Goal: Transaction & Acquisition: Obtain resource

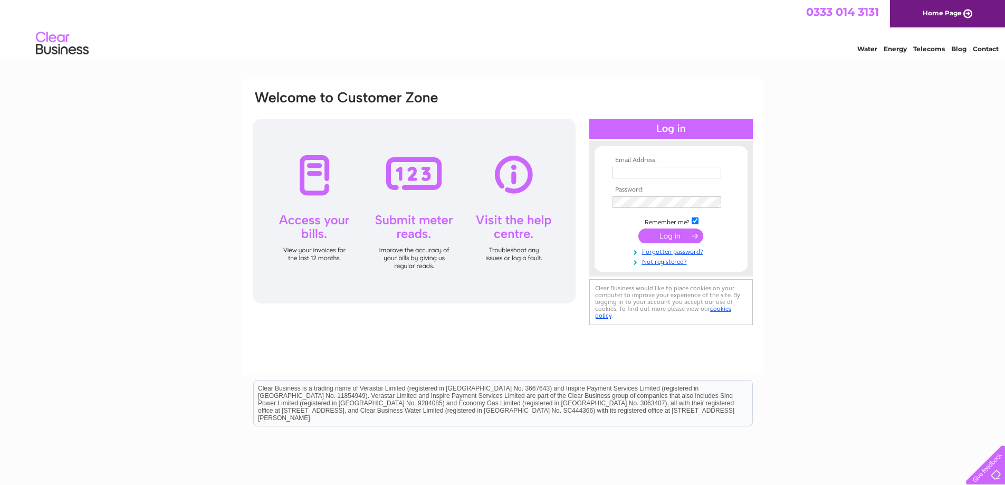
type input "[EMAIL_ADDRESS][PERSON_NAME][DOMAIN_NAME]"
click at [667, 241] on input "submit" at bounding box center [671, 236] width 65 height 15
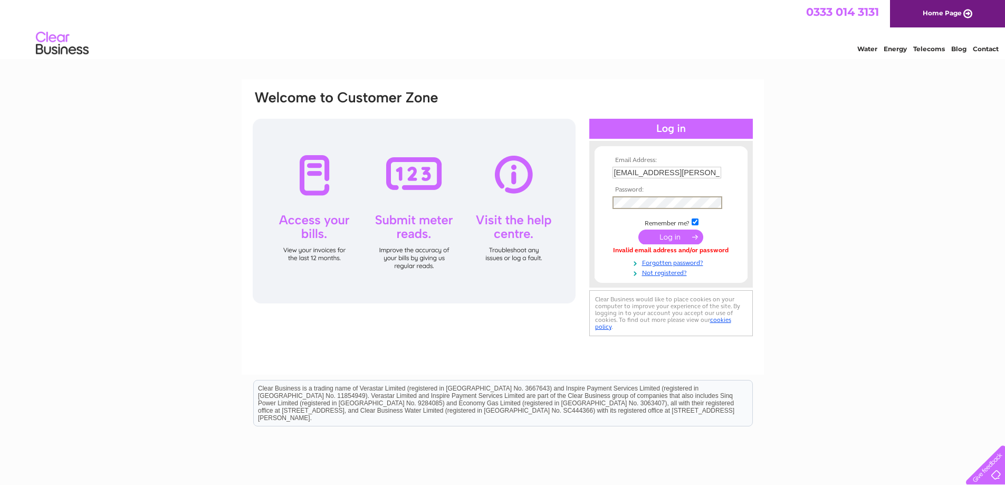
click at [578, 199] on div "Email Address: whs@galino.com Password:" at bounding box center [503, 214] width 502 height 249
click at [598, 206] on form "Email Address: whs@galino.com Password:" at bounding box center [671, 217] width 153 height 120
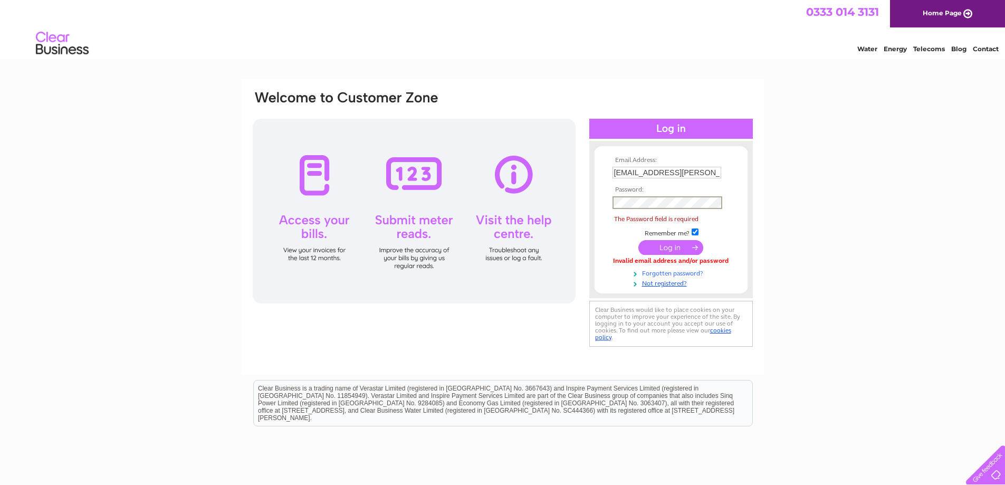
click at [691, 274] on link "Forgotten password?" at bounding box center [673, 273] width 120 height 10
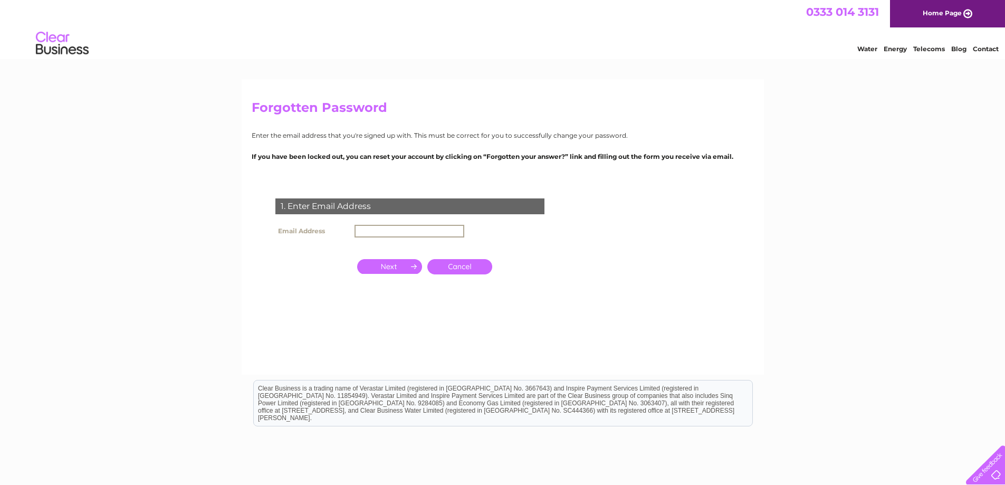
click at [360, 227] on input "text" at bounding box center [410, 231] width 110 height 13
type input "[EMAIL_ADDRESS][PERSON_NAME][DOMAIN_NAME]"
click at [394, 264] on input "button" at bounding box center [389, 266] width 65 height 15
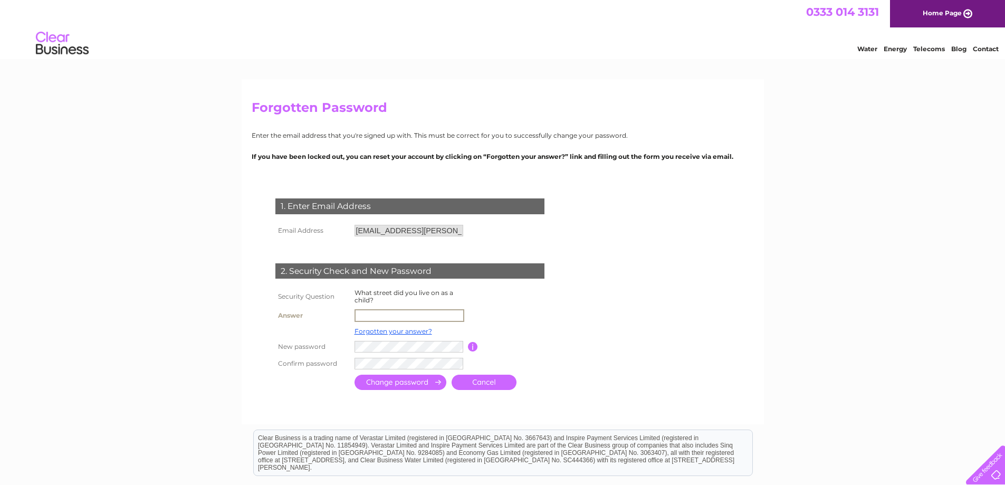
click at [365, 314] on input "text" at bounding box center [410, 315] width 110 height 13
type input "[GEOGRAPHIC_DATA]"
click at [423, 387] on input "submit" at bounding box center [401, 381] width 92 height 15
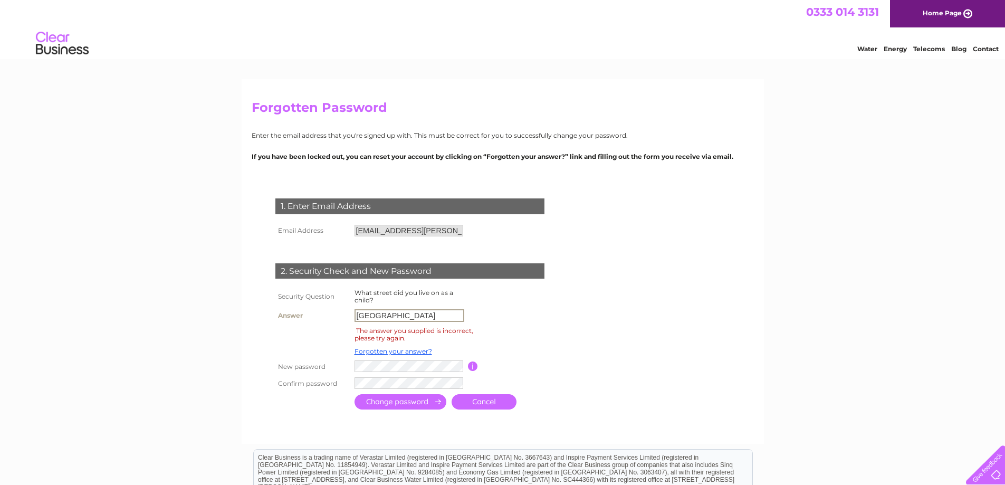
click at [415, 317] on input "Dundas Street" at bounding box center [410, 315] width 110 height 13
drag, startPoint x: 415, startPoint y: 317, endPoint x: 235, endPoint y: 309, distance: 179.6
click at [235, 309] on div "Forgotten Password Enter the email address that you're signed up with. This mus…" at bounding box center [502, 351] width 1005 height 545
click at [381, 352] on link "Forgotten your answer?" at bounding box center [394, 351] width 78 height 8
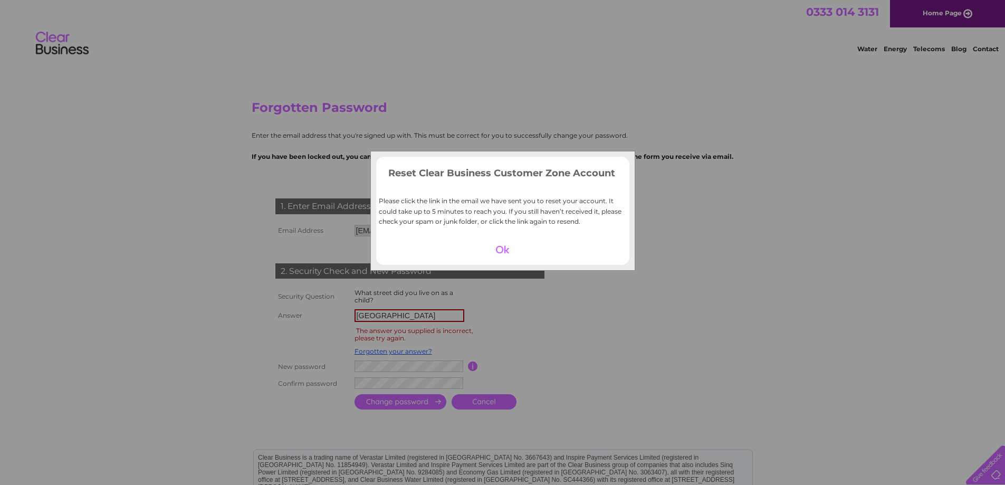
click at [495, 251] on div at bounding box center [502, 249] width 65 height 15
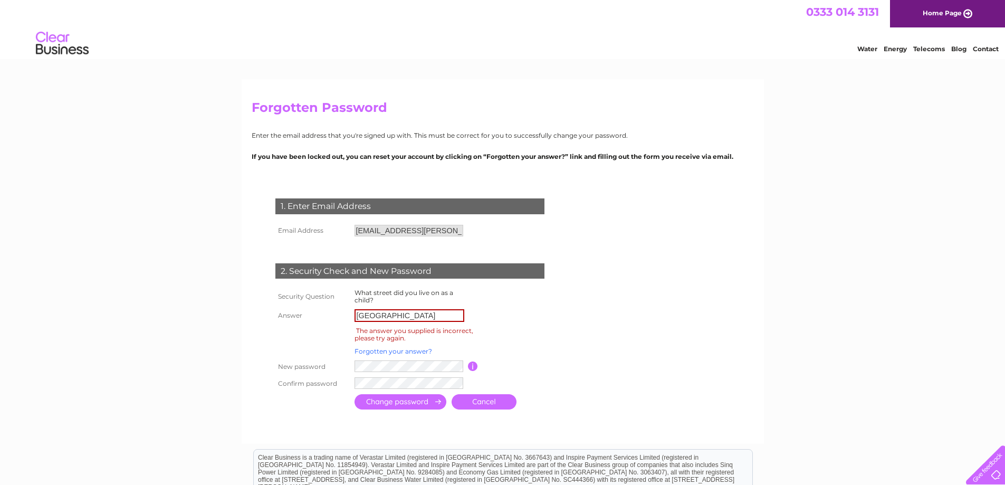
click at [412, 354] on link "Forgotten your answer?" at bounding box center [394, 351] width 78 height 8
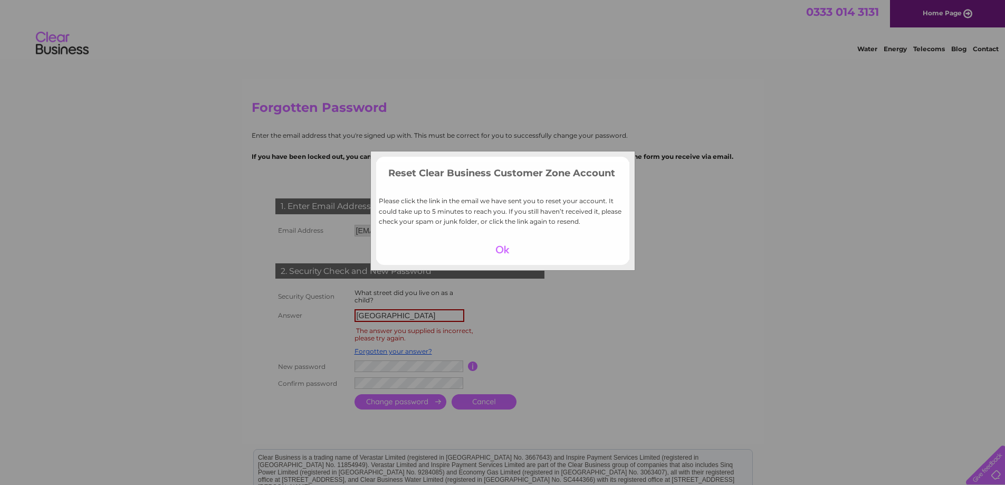
click at [510, 246] on div at bounding box center [502, 249] width 65 height 15
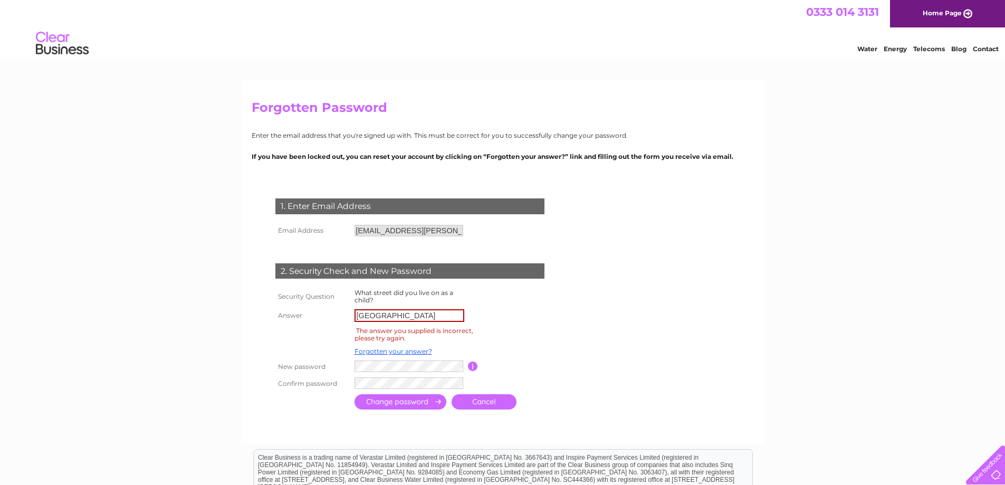
click at [805, 324] on div "Forgotten Password Enter the email address that you're signed up with. This mus…" at bounding box center [502, 351] width 1005 height 545
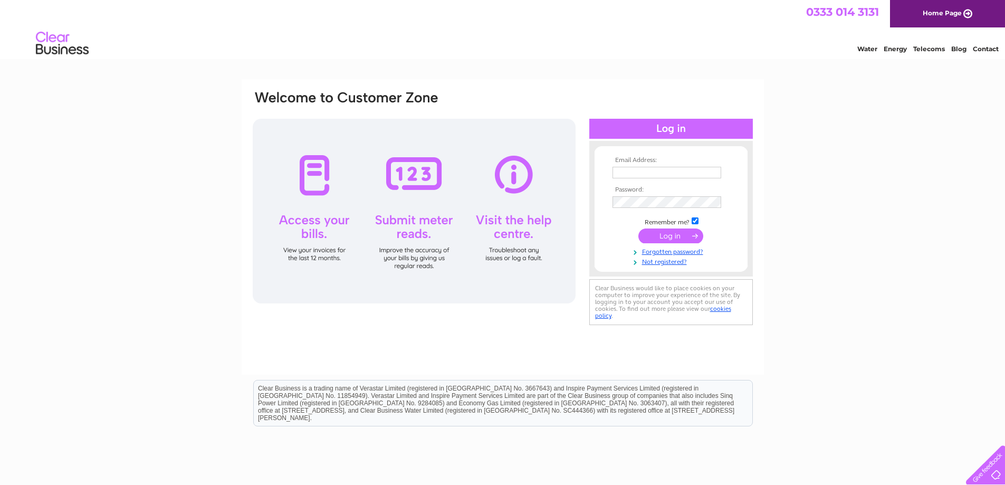
type input "[EMAIL_ADDRESS][PERSON_NAME][DOMAIN_NAME]"
click at [678, 174] on input "[EMAIL_ADDRESS][PERSON_NAME][DOMAIN_NAME]" at bounding box center [668, 173] width 110 height 13
click at [603, 246] on form "Email Address: [EMAIL_ADDRESS][PERSON_NAME][DOMAIN_NAME] Password:" at bounding box center [671, 211] width 153 height 109
click at [812, 129] on div "Email Address: [EMAIL_ADDRESS][PERSON_NAME][DOMAIN_NAME] Password:" at bounding box center [502, 317] width 1005 height 476
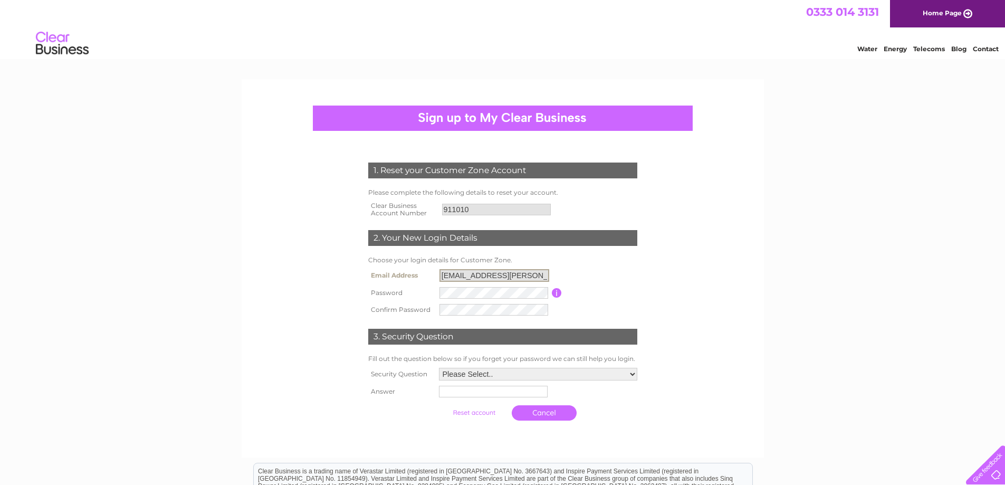
drag, startPoint x: 504, startPoint y: 276, endPoint x: 403, endPoint y: 269, distance: 101.6
click at [403, 269] on tr "Email Address WHS@galino.com" at bounding box center [503, 276] width 274 height 18
click at [413, 399] on tbody "Security Question Please Select.. In what town or city was your first job? In w…" at bounding box center [503, 395] width 274 height 61
click at [485, 372] on select "Please Select.. In what town or city was your first job? In what town or city d…" at bounding box center [538, 374] width 200 height 14
select select "3"
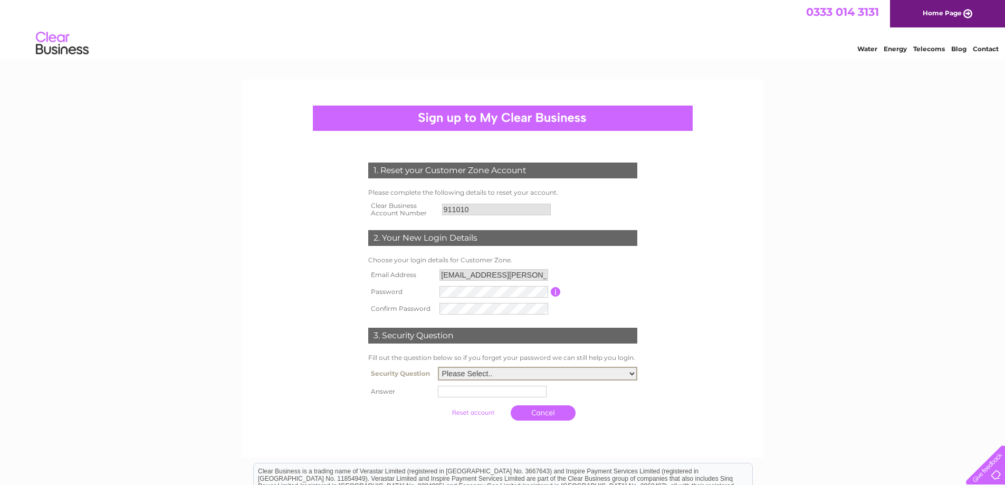
click at [438, 367] on select "Please Select.. In what town or city was your first job? In what town or city d…" at bounding box center [538, 374] width 200 height 14
click at [483, 395] on input "text" at bounding box center [494, 391] width 110 height 13
type input "Stirling"
click at [442, 405] on input "submit" at bounding box center [474, 412] width 65 height 15
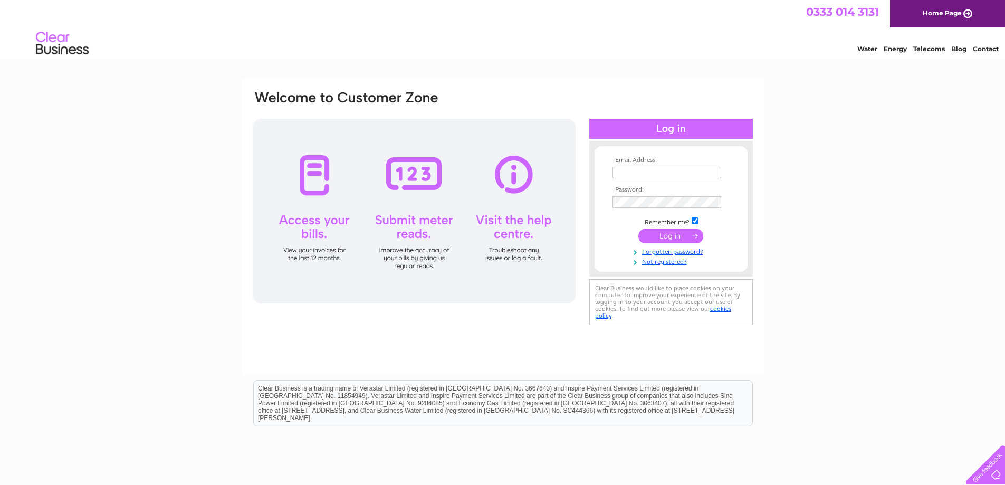
type input "WHS@galino.com"
click at [676, 234] on input "submit" at bounding box center [671, 236] width 65 height 15
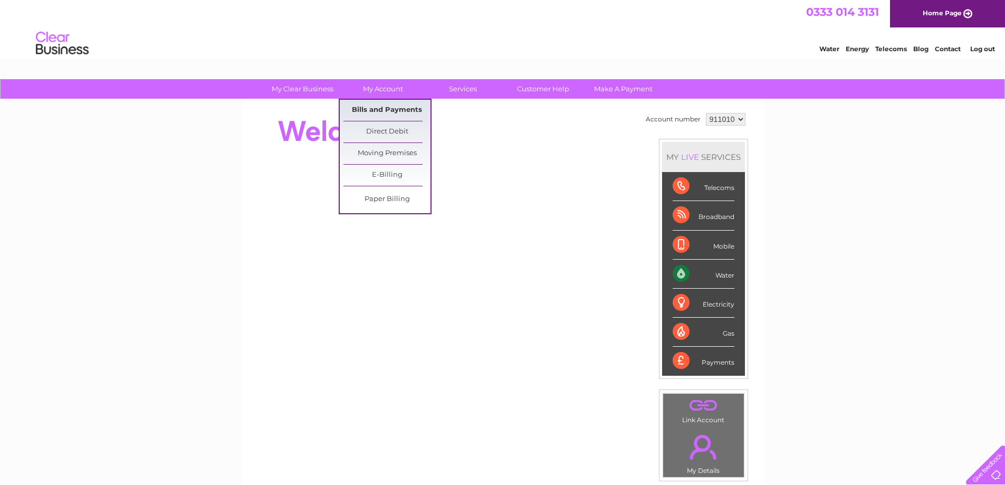
click at [381, 102] on link "Bills and Payments" at bounding box center [387, 110] width 87 height 21
click at [381, 112] on link "Bills and Payments" at bounding box center [387, 110] width 87 height 21
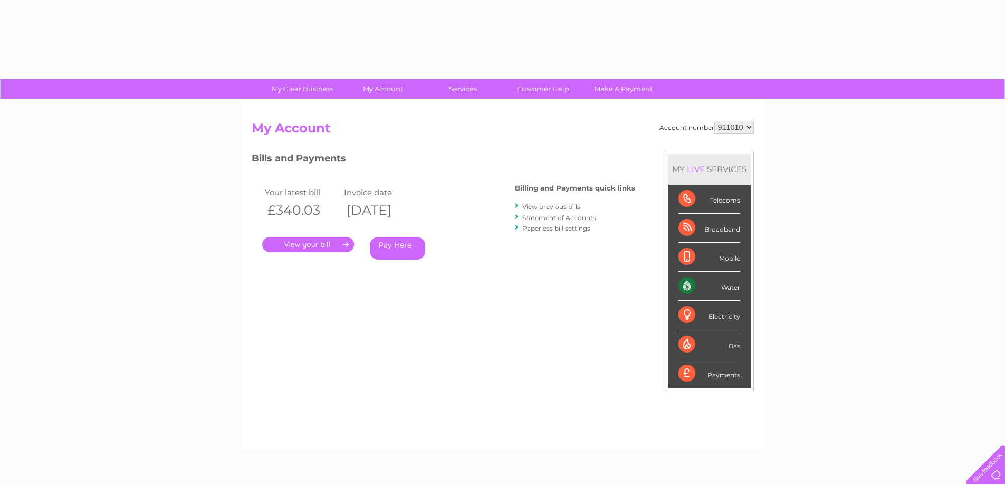
click at [320, 244] on link "." at bounding box center [308, 244] width 92 height 15
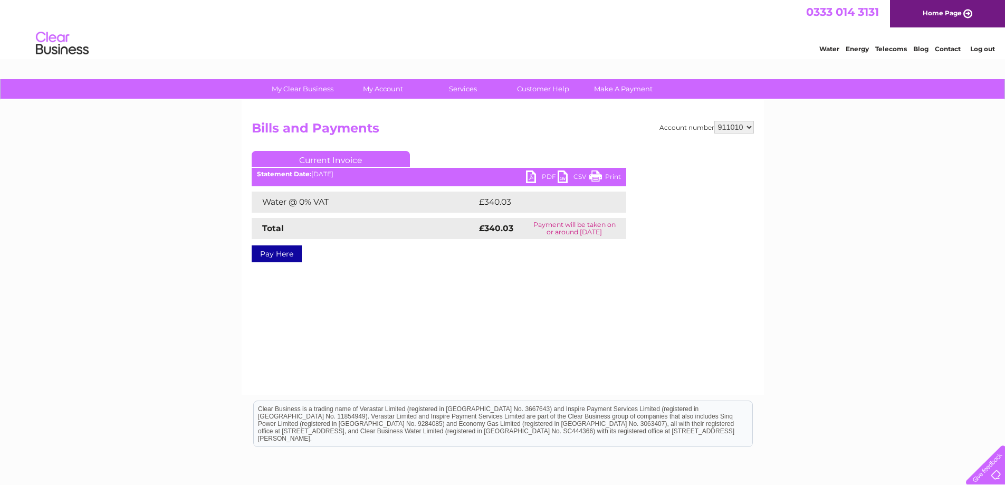
click at [545, 176] on link "PDF" at bounding box center [542, 177] width 32 height 15
